Goal: Task Accomplishment & Management: Manage account settings

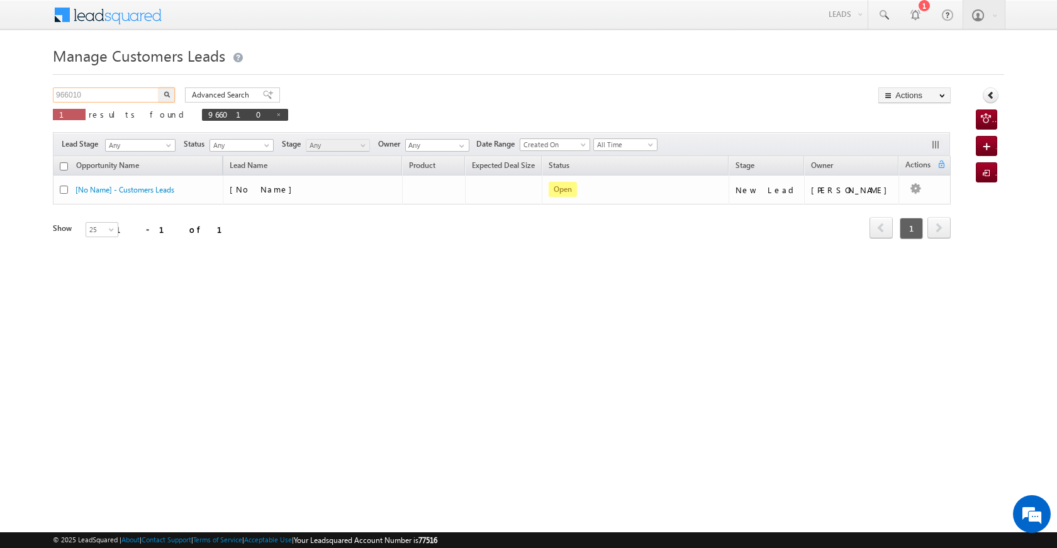
drag, startPoint x: 88, startPoint y: 91, endPoint x: 35, endPoint y: 79, distance: 54.3
click at [35, 79] on body "Menu [PERSON_NAME] [PERSON_NAME] a2@ks erve." at bounding box center [528, 178] width 1057 height 357
paste input "5975"
type input "965975"
click at [170, 94] on button "button" at bounding box center [167, 94] width 16 height 15
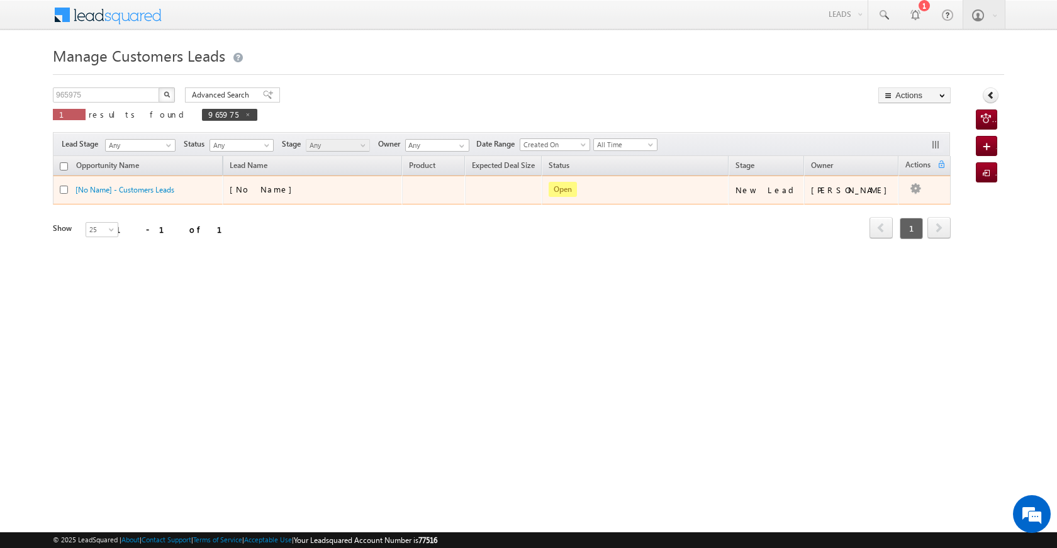
click at [879, 198] on td "[PERSON_NAME]" at bounding box center [851, 190] width 95 height 29
click at [882, 199] on td "[PERSON_NAME]" at bounding box center [851, 190] width 95 height 29
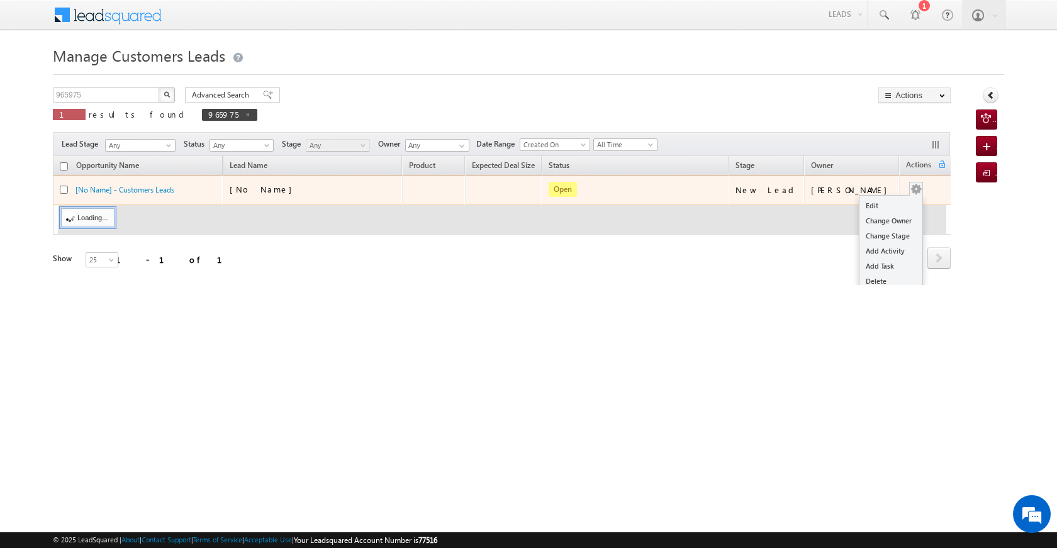
click at [918, 183] on button "button" at bounding box center [916, 189] width 13 height 13
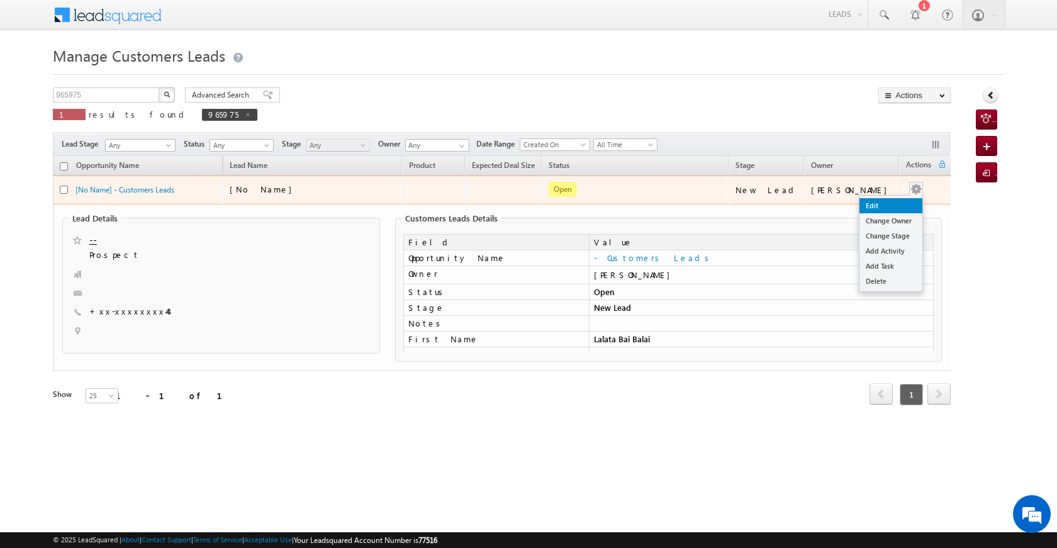
click at [887, 201] on link "Edit" at bounding box center [891, 205] width 63 height 15
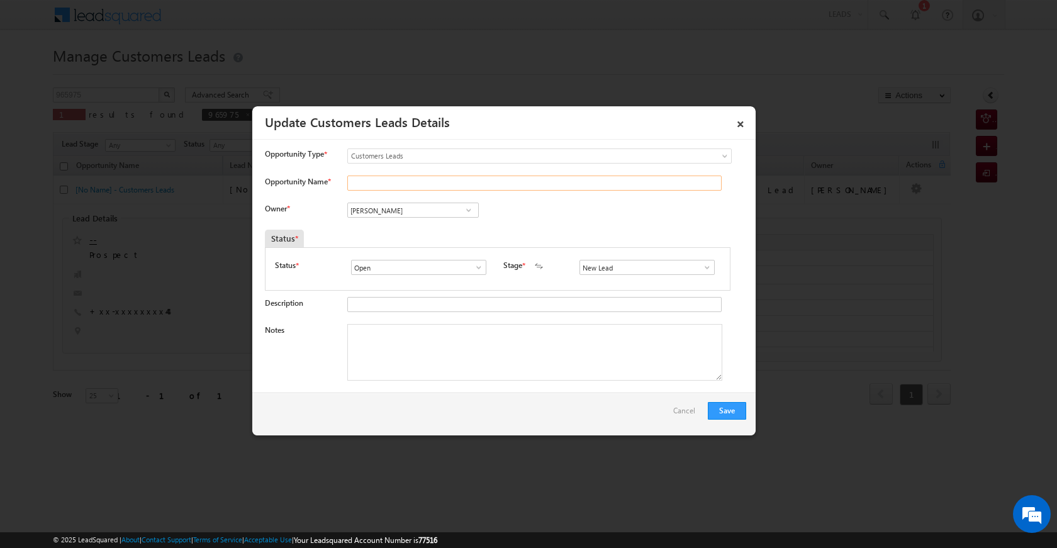
click at [447, 181] on input "Opportunity Name *" at bounding box center [534, 183] width 374 height 15
click at [352, 186] on input "Opportunity Name *" at bounding box center [534, 183] width 374 height 15
paste input "Lalata Bai Balai"
type input "Lalata Bai Balai"
click at [464, 213] on span at bounding box center [469, 210] width 13 height 10
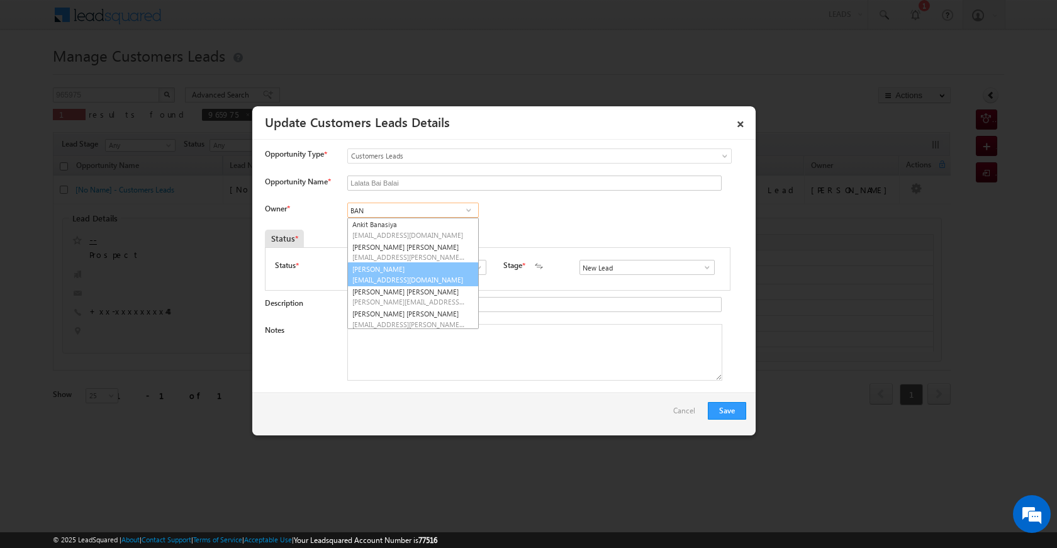
click at [412, 273] on link "[PERSON_NAME] [PERSON_NAME][EMAIL_ADDRESS][DOMAIN_NAME]" at bounding box center [413, 274] width 132 height 24
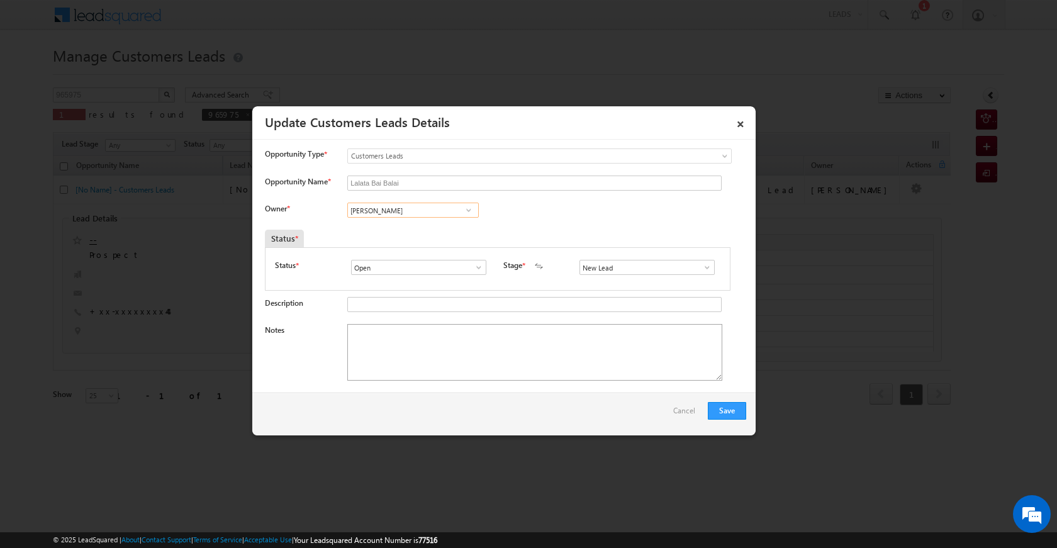
type input "[PERSON_NAME]"
click at [472, 351] on textarea "Notes" at bounding box center [534, 352] width 375 height 57
click at [701, 267] on span at bounding box center [707, 267] width 13 height 10
click at [627, 318] on link "Sales Marked" at bounding box center [647, 321] width 135 height 14
type input "Sales Marked"
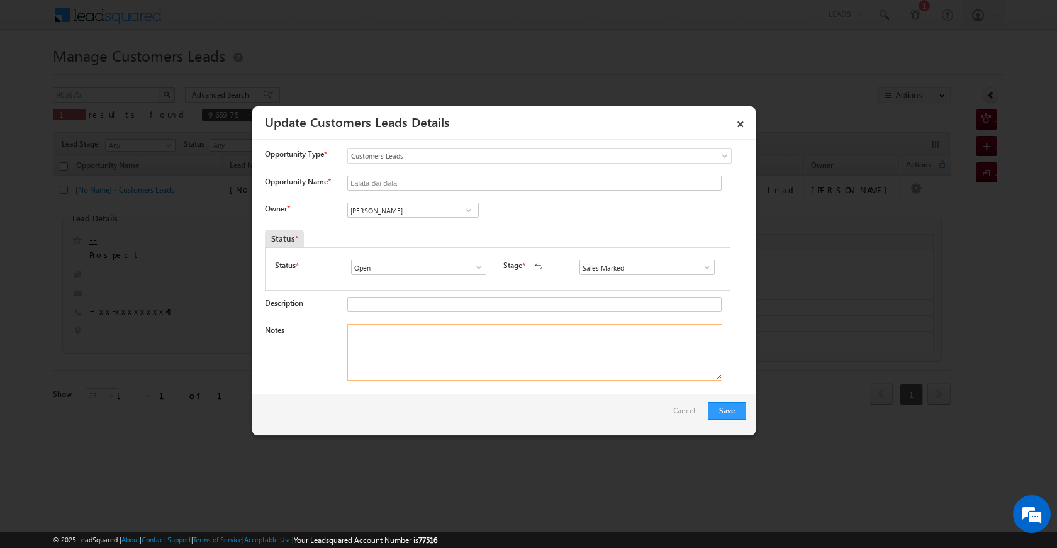
click at [460, 364] on textarea "Notes" at bounding box center [534, 352] width 375 height 57
click at [408, 350] on textarea "Notes" at bounding box center [534, 352] width 375 height 57
paste textarea "Lalata Bai Balai CUSTOMER NEED TOPUP 5 LAC UNIQ ID 965975 [GEOGRAPHIC_DATA] VIS…"
type textarea "Lalata Bai Balai CUSTOMER NEED TOPUP 5 LAC UNIQ ID 965975 [GEOGRAPHIC_DATA] VIS…"
click at [727, 404] on button "Save" at bounding box center [727, 411] width 38 height 18
